Goal: Find specific page/section: Find specific page/section

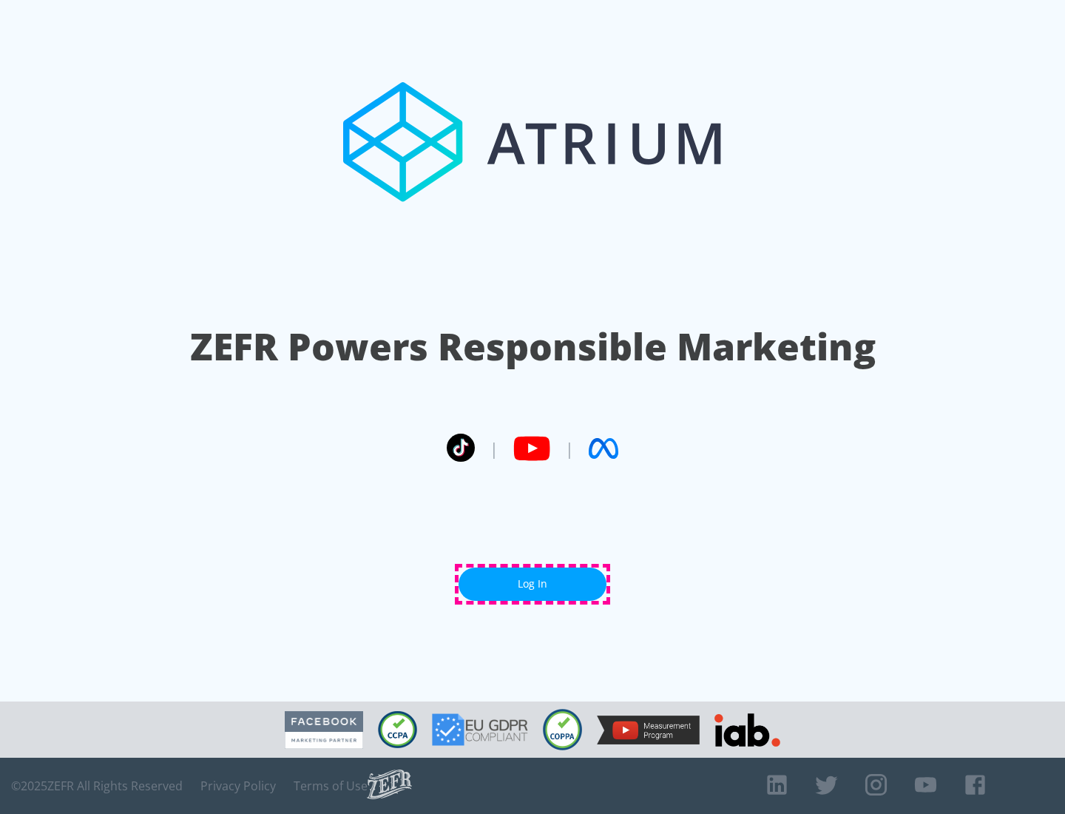
click at [532, 584] on link "Log In" at bounding box center [533, 583] width 148 height 33
